Goal: Communication & Community: Participate in discussion

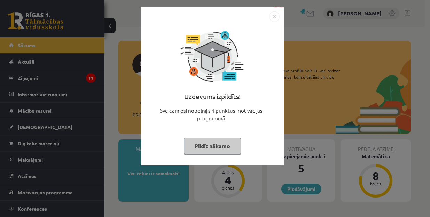
click at [270, 16] on img "Close" at bounding box center [274, 16] width 10 height 10
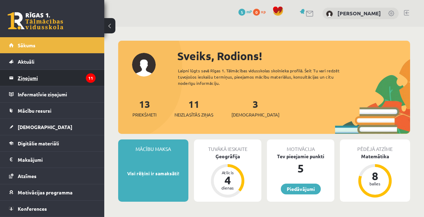
click at [88, 78] on icon "11" at bounding box center [91, 77] width 10 height 9
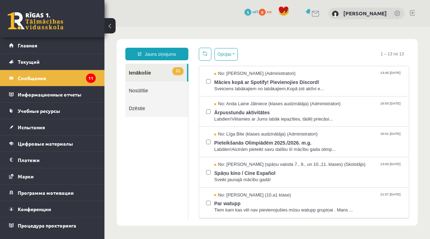
click at [390, 55] on span "1 – 13 no 13" at bounding box center [392, 54] width 34 height 13
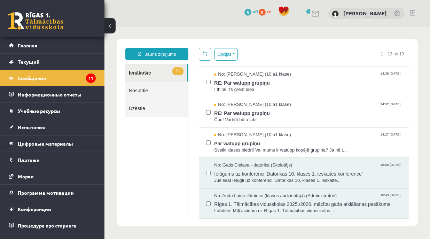
scroll to position [221, 0]
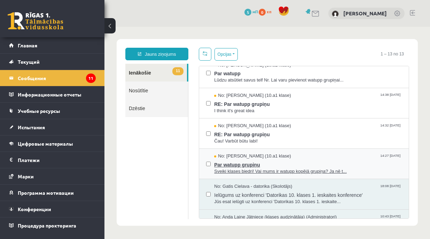
click at [372, 170] on span "Sveiki klases biedri! Vai mums ir watupp kopējā grupiņa? Ja nē t..." at bounding box center [307, 171] width 187 height 7
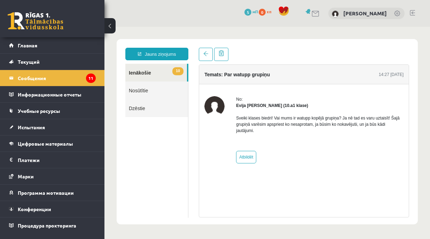
scroll to position [0, 0]
click at [207, 50] on link at bounding box center [206, 54] width 14 height 13
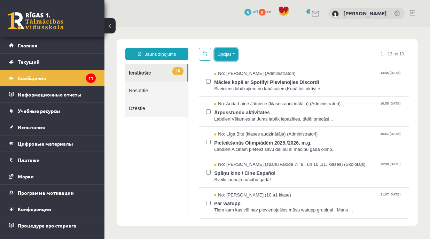
click at [222, 51] on button "Opcijas" at bounding box center [225, 54] width 23 height 13
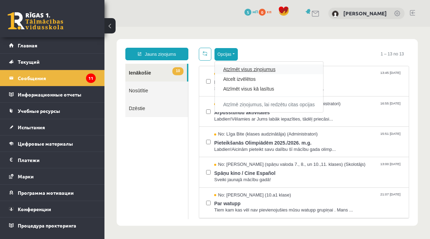
click at [247, 70] on link "Atzīmēt visus ziņojumus" at bounding box center [268, 69] width 91 height 7
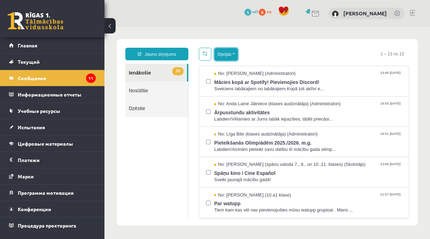
click at [230, 51] on button "Opcijas" at bounding box center [225, 54] width 23 height 13
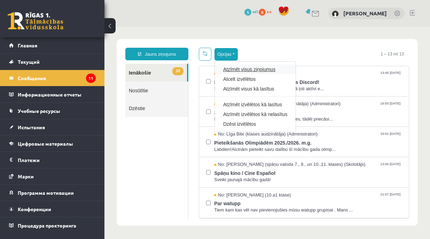
click at [245, 71] on link "Atzīmēt visus ziņojumus" at bounding box center [255, 69] width 64 height 7
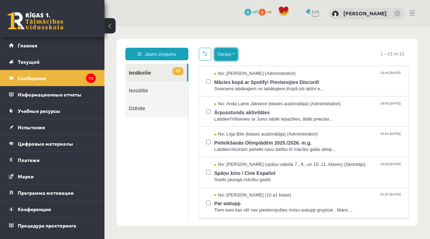
click at [229, 51] on button "Opcijas" at bounding box center [225, 54] width 23 height 13
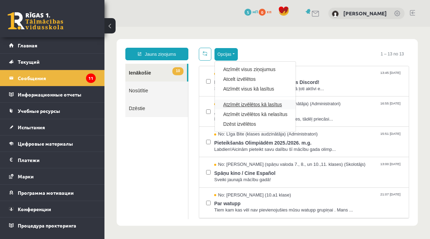
click at [249, 106] on link "Atzīmēt izvēlētos kā lasītus" at bounding box center [255, 104] width 64 height 7
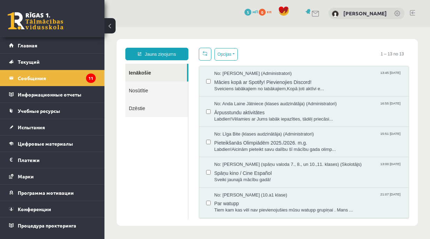
click at [171, 189] on ul "Ienākošie Nosūtītie Dzēstie" at bounding box center [156, 141] width 63 height 155
click at [229, 82] on span "Mācies kopā ar Spotify! Pievienojies Discord!" at bounding box center [307, 81] width 187 height 9
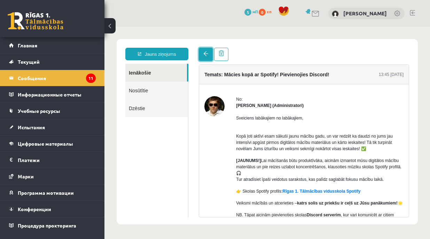
click at [200, 53] on link at bounding box center [206, 54] width 14 height 13
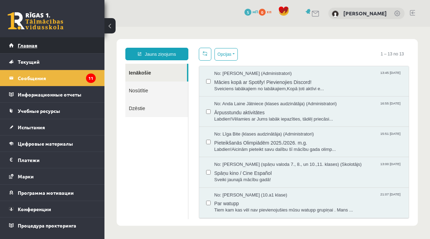
click at [77, 49] on link "Главная" at bounding box center [52, 45] width 87 height 16
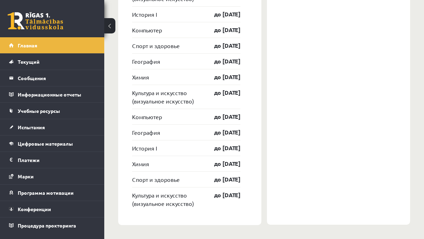
scroll to position [968, 0]
